Goal: Task Accomplishment & Management: Manage account settings

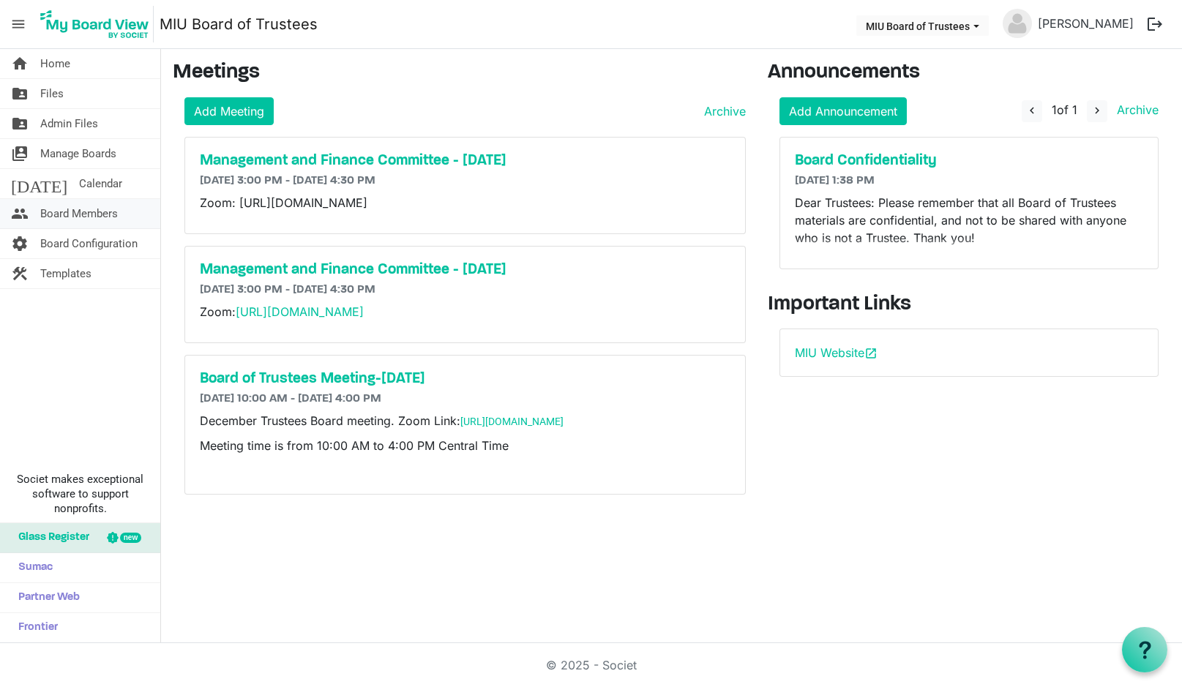
click at [86, 214] on span "Board Members" at bounding box center [79, 213] width 78 height 29
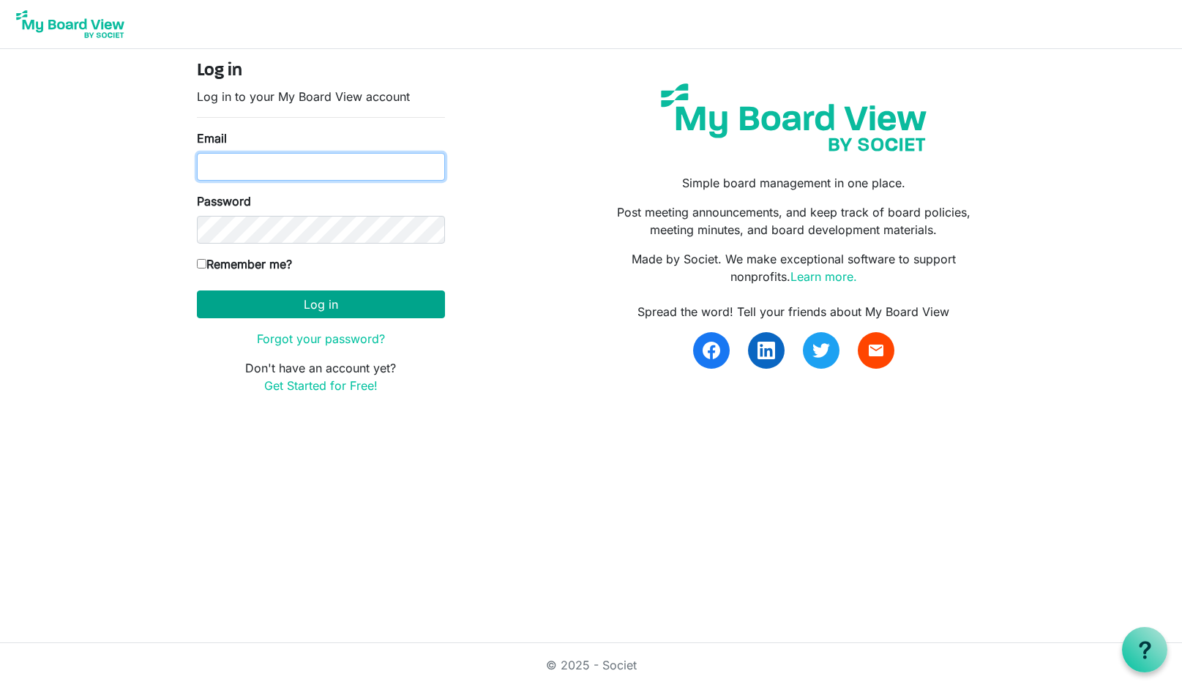
type input "boardoftrustees@miu.edu"
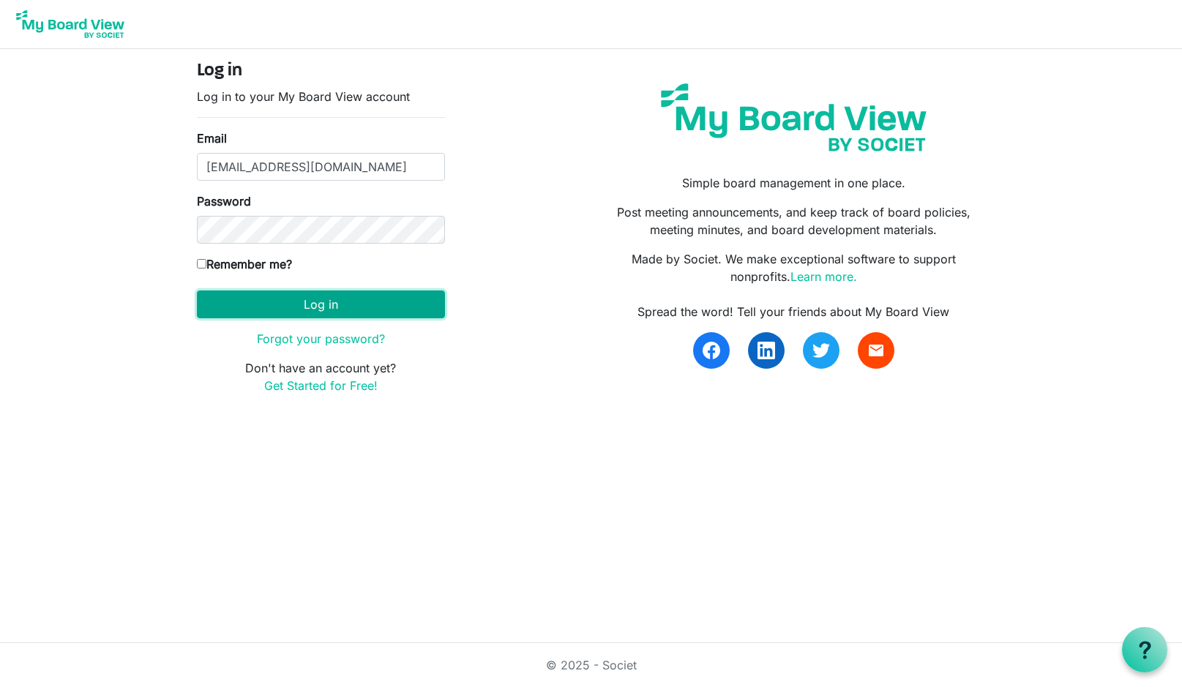
click at [326, 300] on button "Log in" at bounding box center [321, 305] width 248 height 28
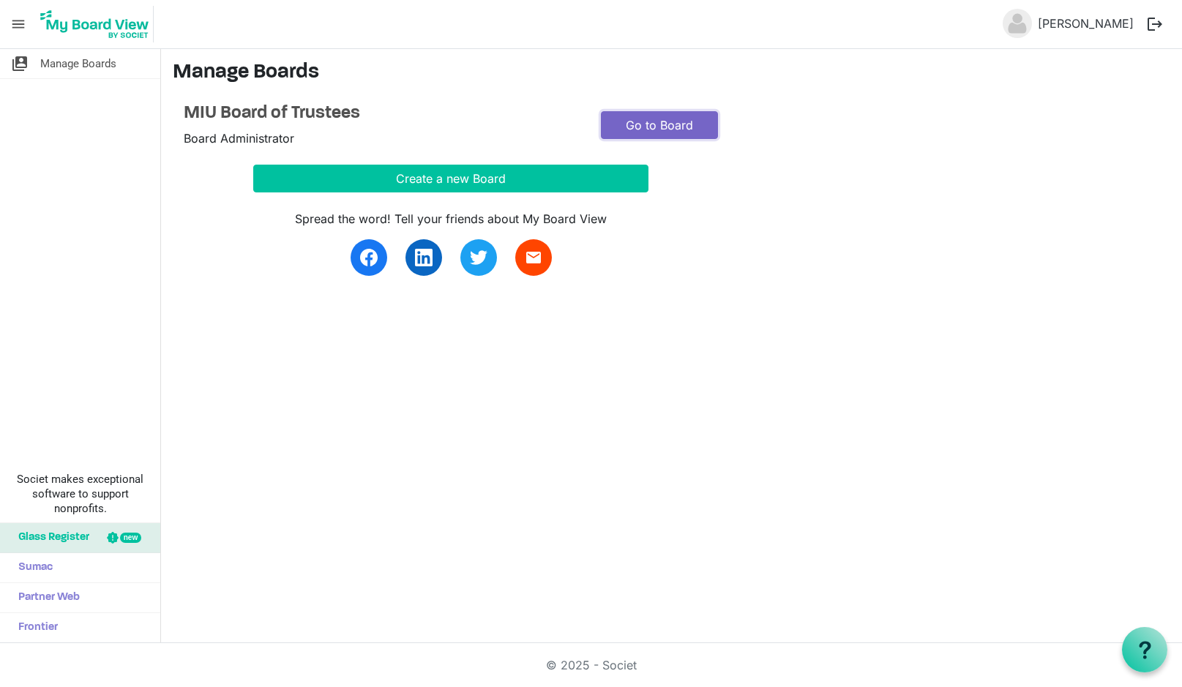
click at [650, 128] on link "Go to Board" at bounding box center [659, 125] width 117 height 28
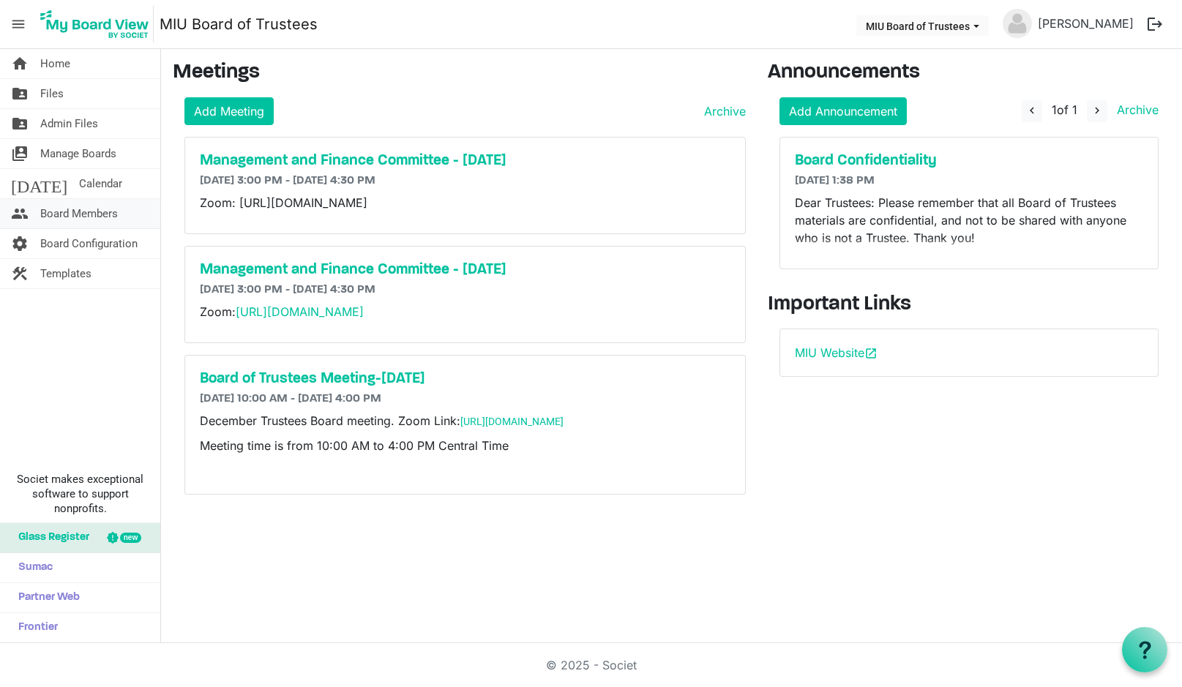
click at [100, 214] on span "Board Members" at bounding box center [79, 213] width 78 height 29
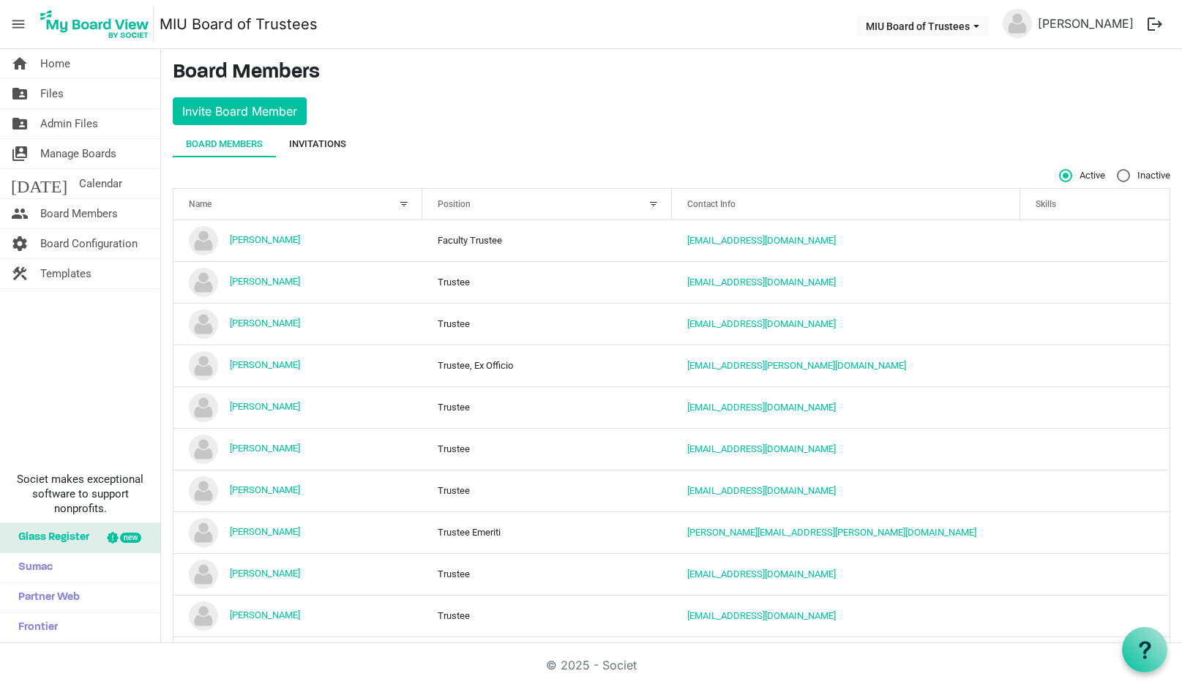
click at [320, 139] on div "Invitations" at bounding box center [317, 144] width 57 height 15
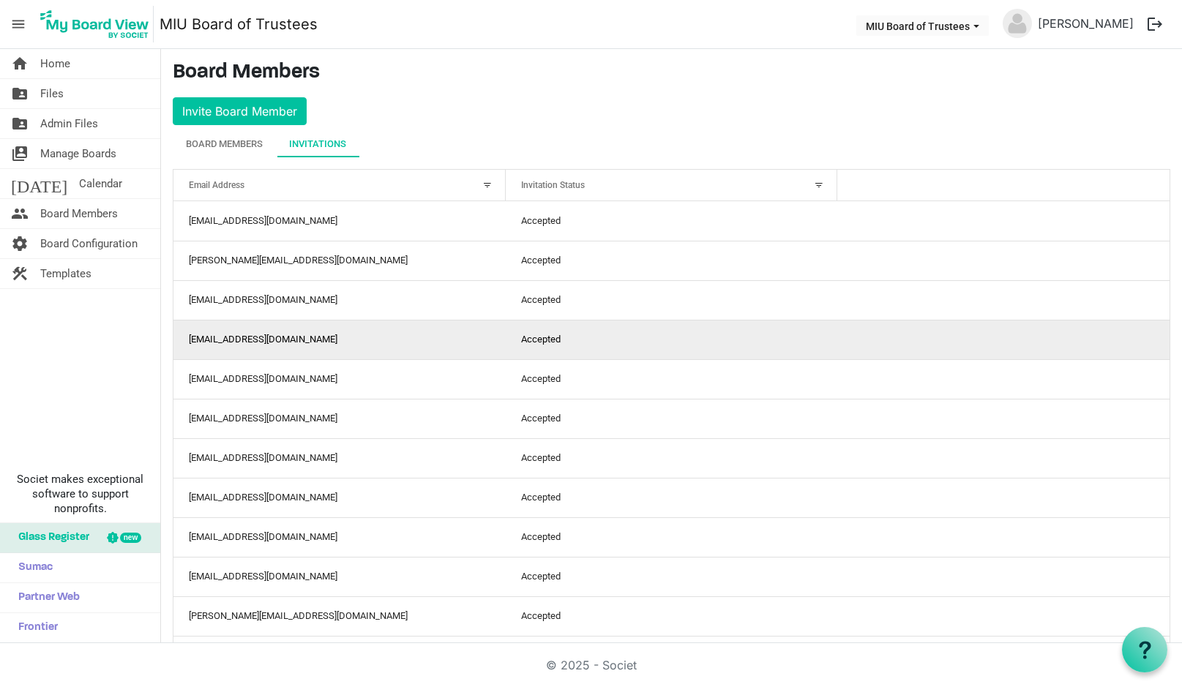
scroll to position [97, 0]
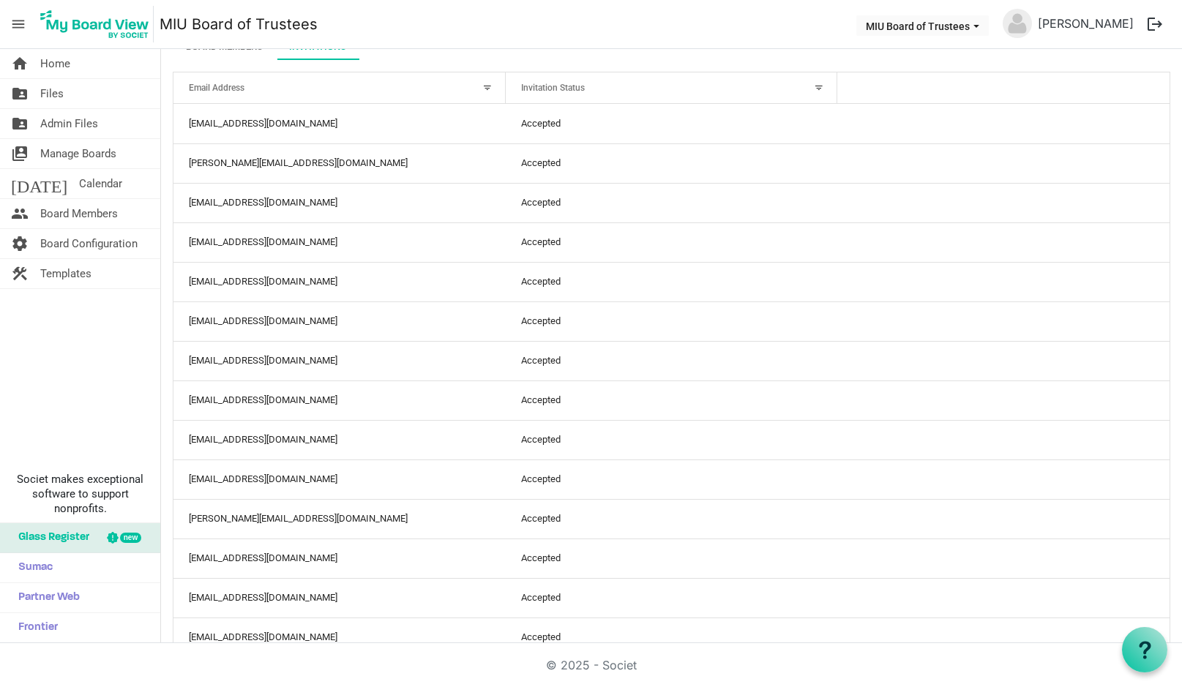
click at [812, 86] on div at bounding box center [819, 88] width 16 height 16
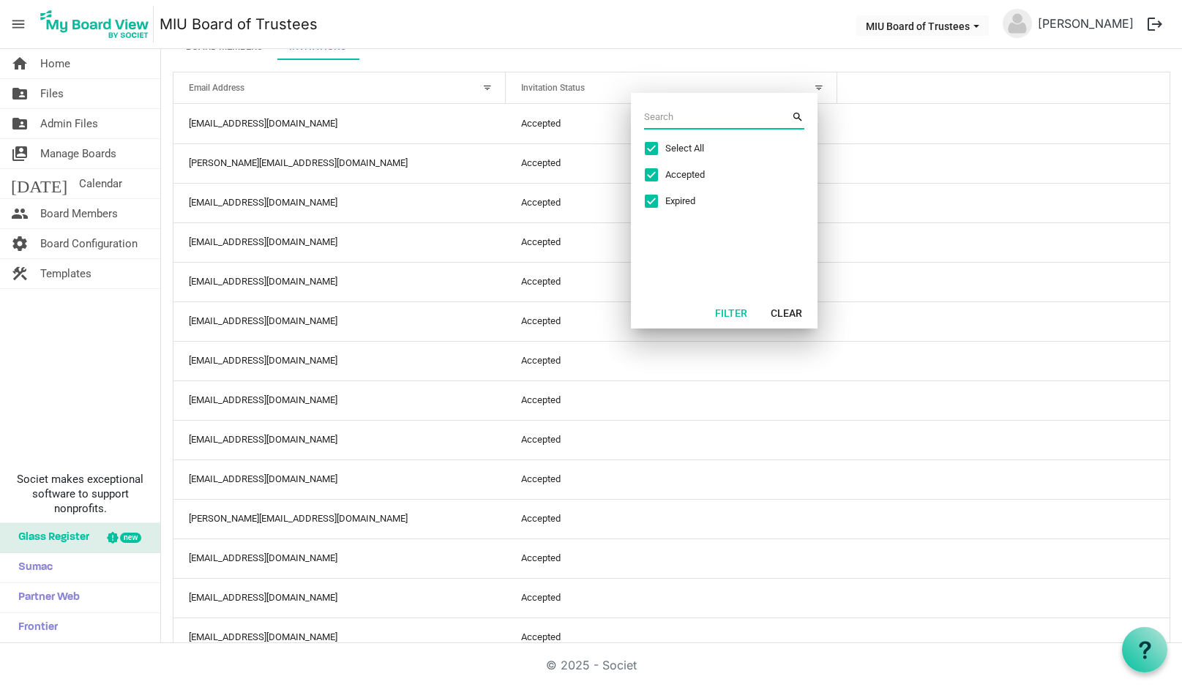
click at [652, 147] on span "Excel filter dialog" at bounding box center [651, 148] width 13 height 13
checkbox input "false"
click at [654, 197] on span "Excel filter dialog" at bounding box center [651, 201] width 13 height 13
checkbox input "true"
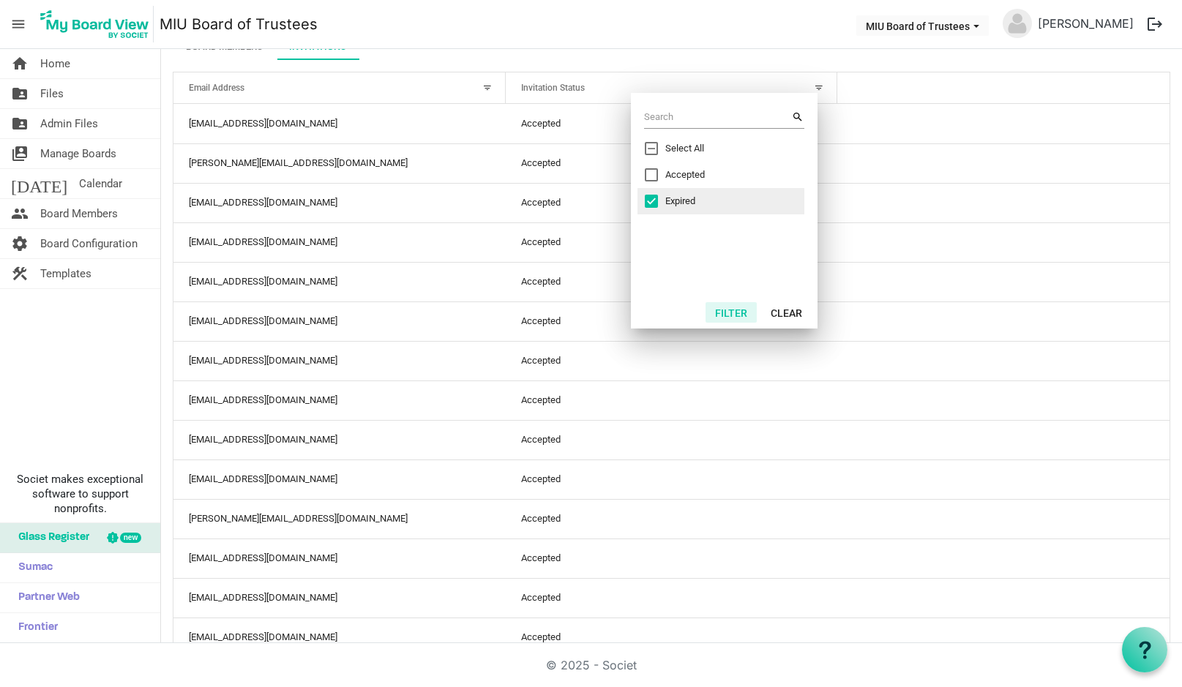
click at [732, 311] on button "Filter" at bounding box center [731, 312] width 51 height 20
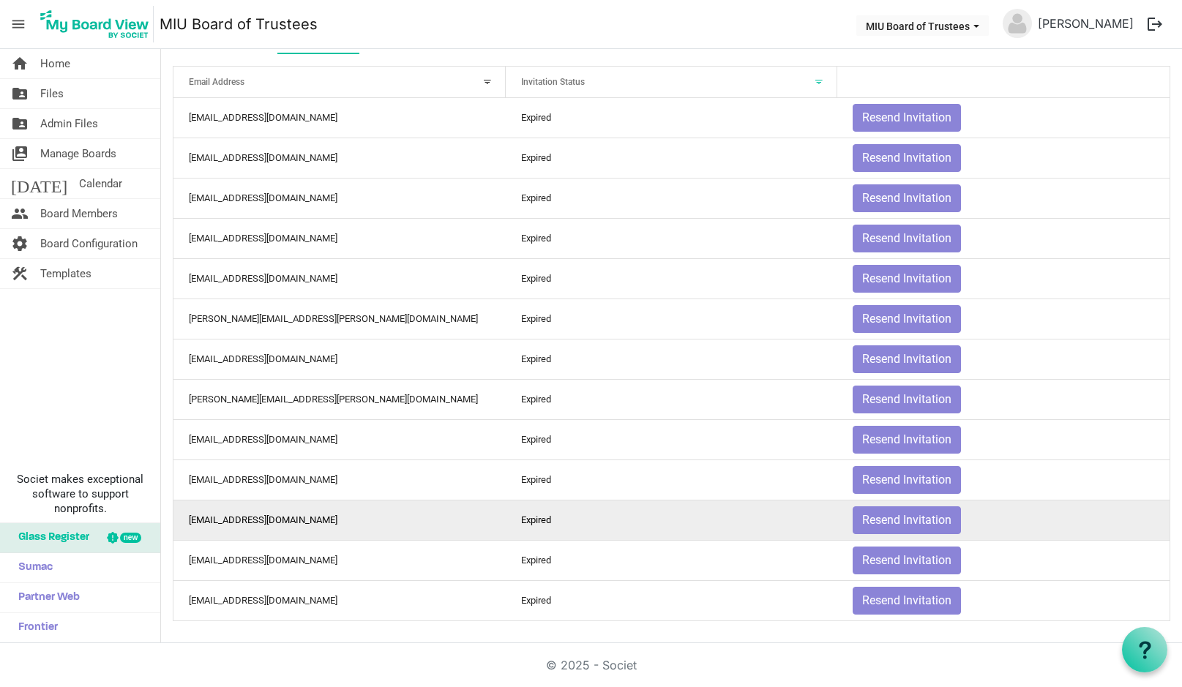
scroll to position [105, 0]
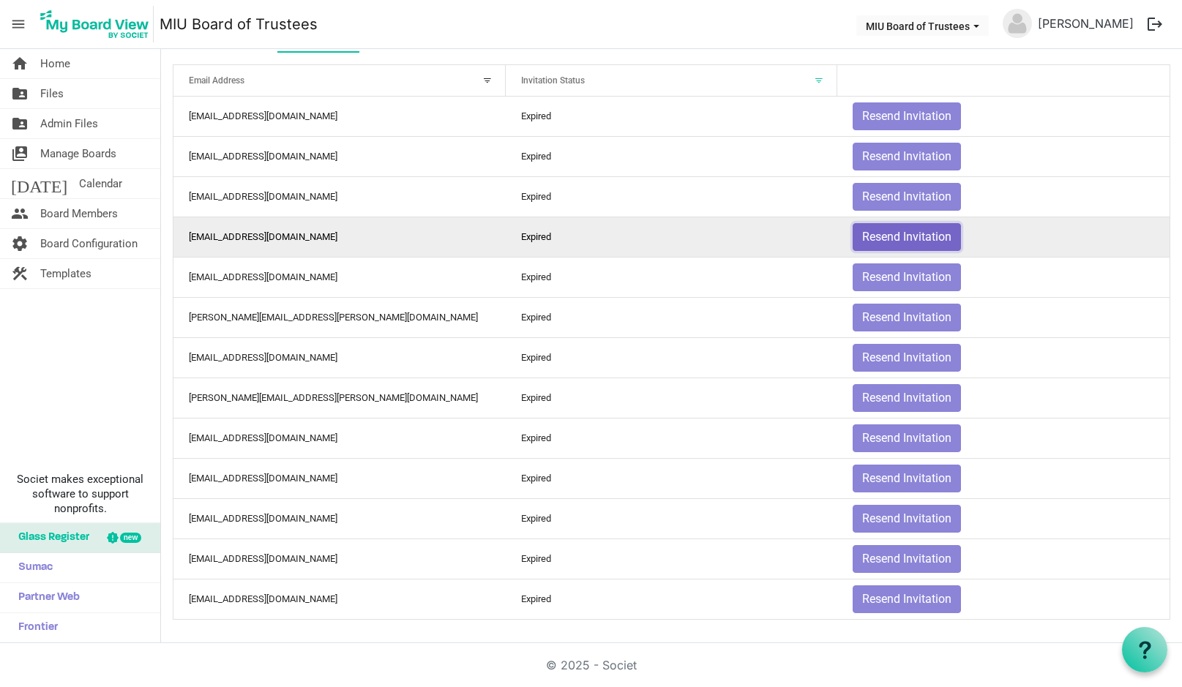
click at [894, 236] on button "Resend Invitation" at bounding box center [907, 237] width 108 height 28
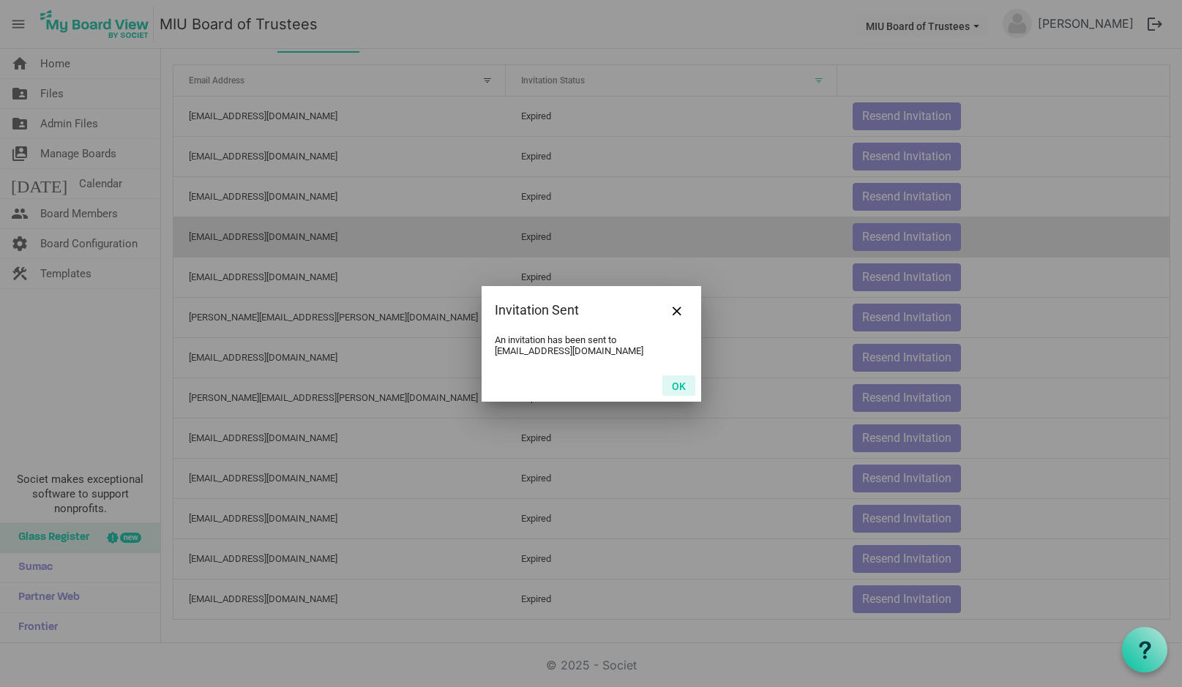
click at [684, 384] on button "OK" at bounding box center [678, 385] width 33 height 20
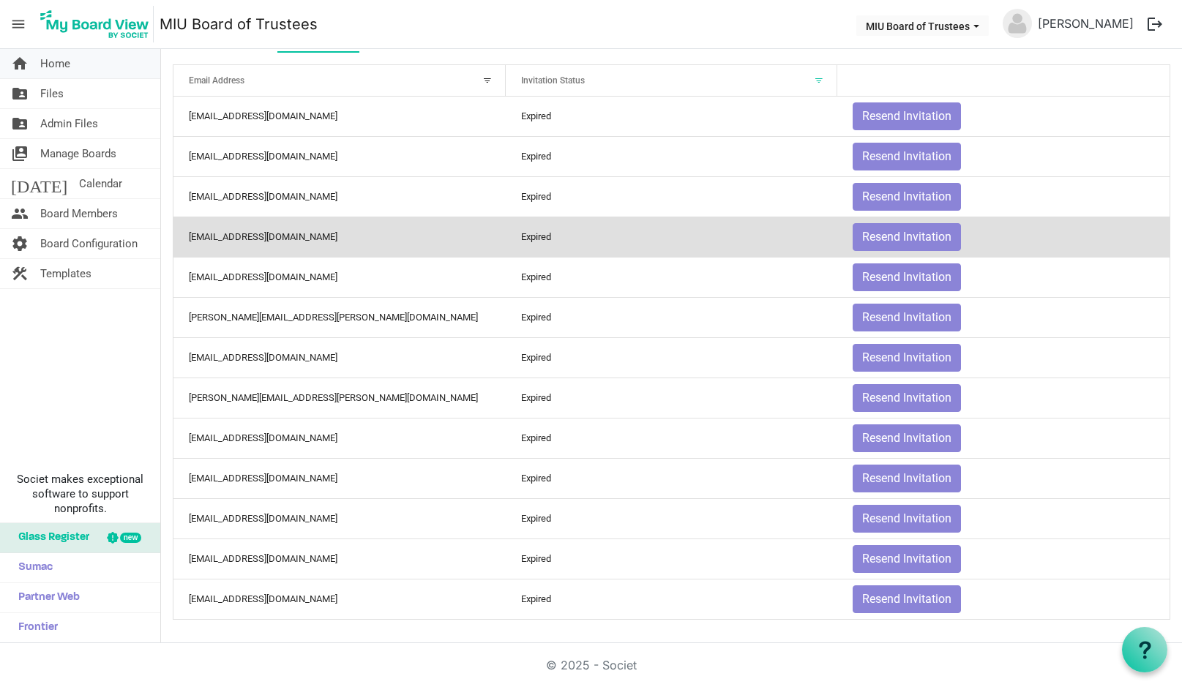
click at [55, 60] on span "Home" at bounding box center [55, 63] width 30 height 29
